Goal: Find specific page/section: Find specific page/section

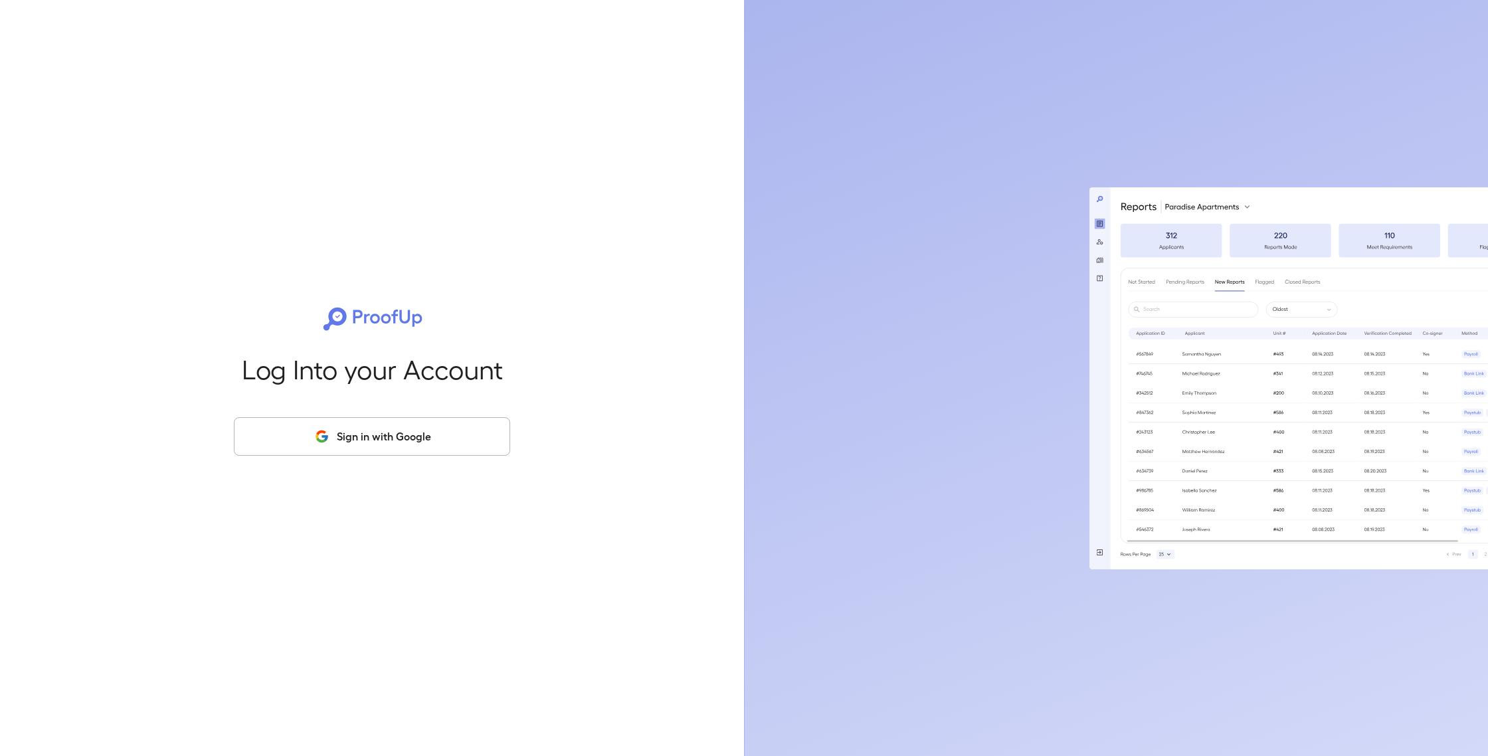
click at [399, 449] on button "Sign in with Google" at bounding box center [372, 436] width 276 height 39
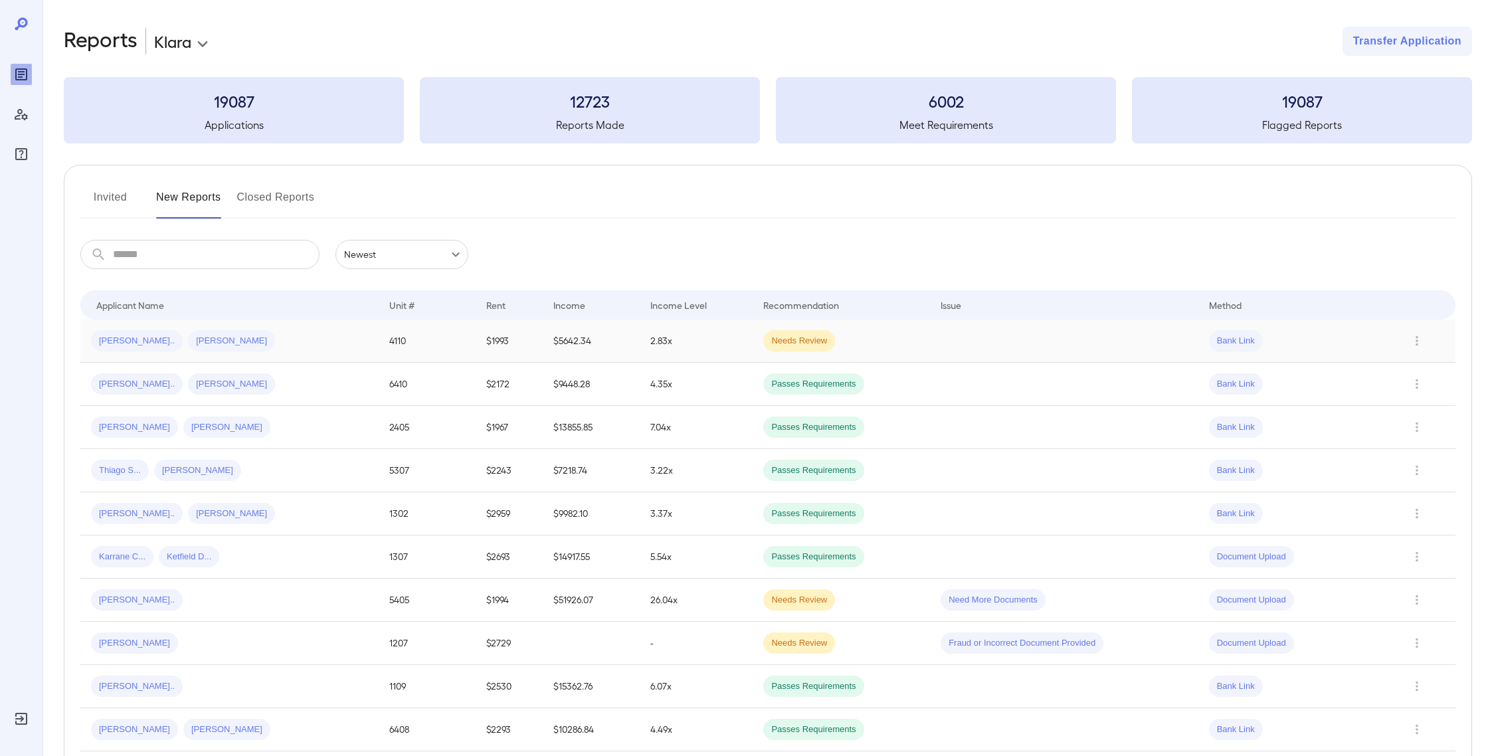
click at [301, 346] on div "[PERSON_NAME].. [PERSON_NAME]" at bounding box center [229, 340] width 277 height 21
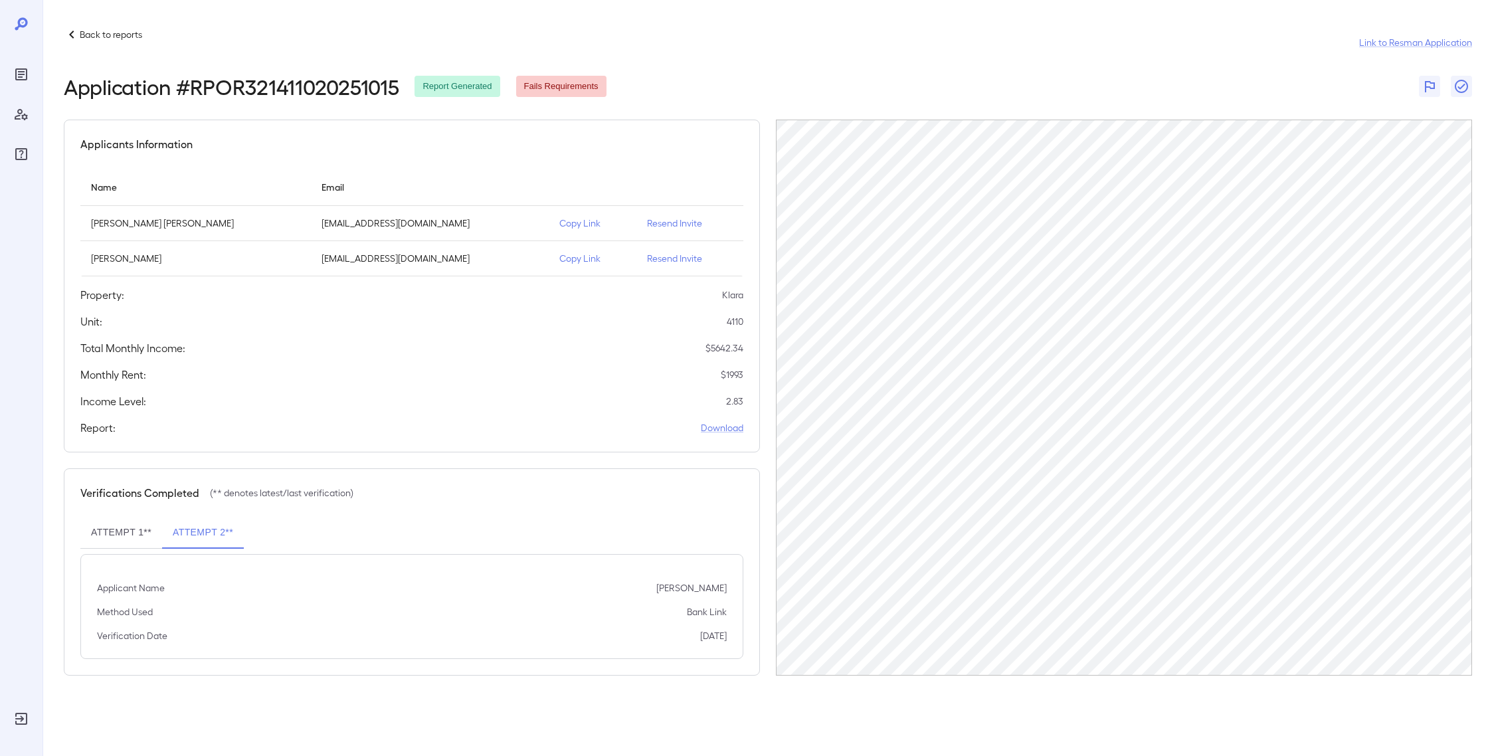
click at [83, 34] on p "Back to reports" at bounding box center [111, 34] width 62 height 13
